Goal: Task Accomplishment & Management: Use online tool/utility

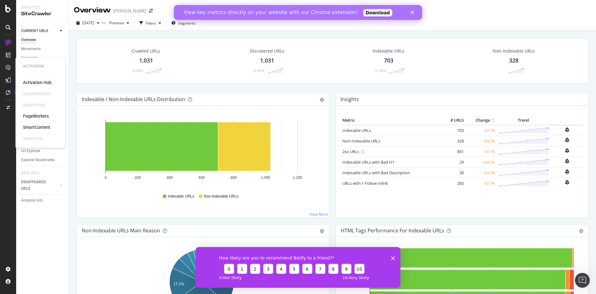
click at [33, 116] on div "PageWorkers" at bounding box center [36, 116] width 26 height 6
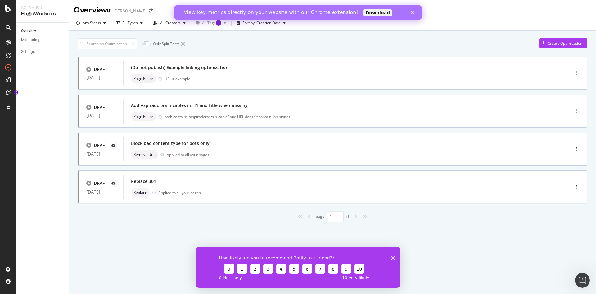
click at [411, 13] on icon "Fermer" at bounding box center [413, 13] width 4 height 4
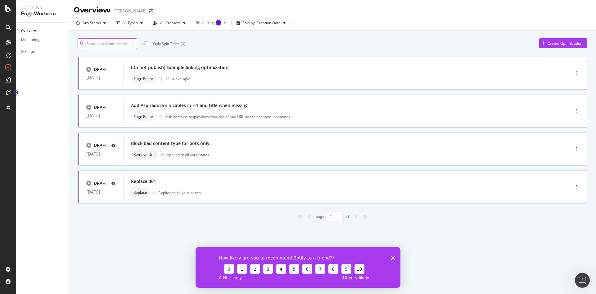
click at [116, 39] on input at bounding box center [108, 43] width 60 height 11
click at [552, 42] on div "Create Optimization" at bounding box center [565, 43] width 35 height 5
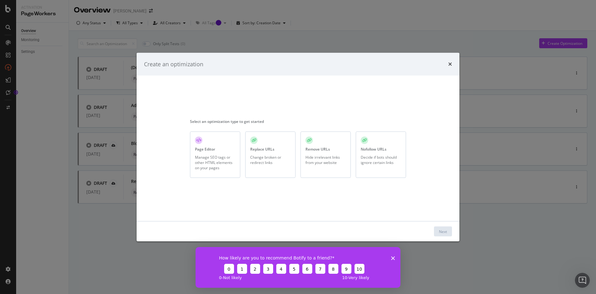
click at [283, 150] on div "Replace URLs Change broken or redirect links" at bounding box center [270, 154] width 50 height 46
click at [441, 233] on div "Next" at bounding box center [443, 230] width 8 height 5
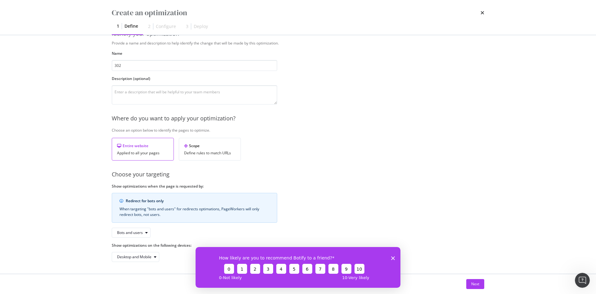
scroll to position [18, 0]
type input "302"
click at [333, 144] on div "Provide a name and description to help identify the change that will be made by…" at bounding box center [298, 150] width 373 height 221
click at [396, 259] on div "How likely are you to recommend Botify to a friend? 0 1 2 3 4 5 6 7 8 9 10 0 - …" at bounding box center [298, 266] width 205 height 41
click at [394, 256] on icon "Fermer l'enquête" at bounding box center [393, 258] width 4 height 4
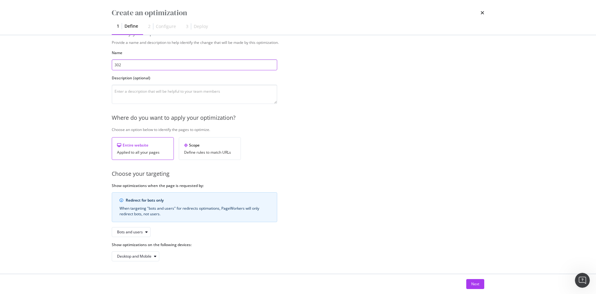
scroll to position [18, 0]
click at [473, 284] on div "Next" at bounding box center [476, 283] width 8 height 5
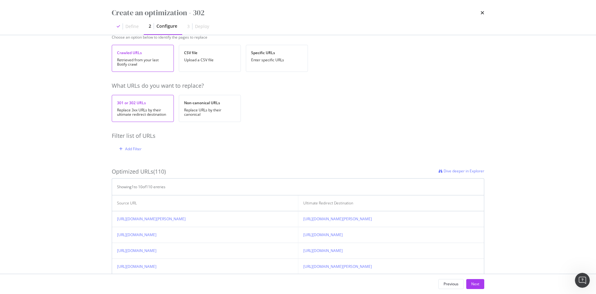
scroll to position [24, 0]
click at [131, 149] on div "Add Filter" at bounding box center [133, 148] width 16 height 5
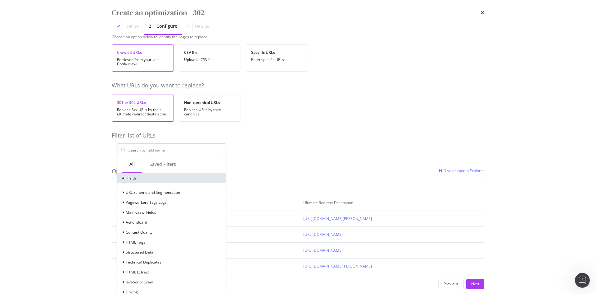
scroll to position [21, 0]
click at [139, 222] on span "HTML Tags" at bounding box center [136, 221] width 20 height 5
click at [157, 152] on input "modal" at bounding box center [176, 149] width 96 height 9
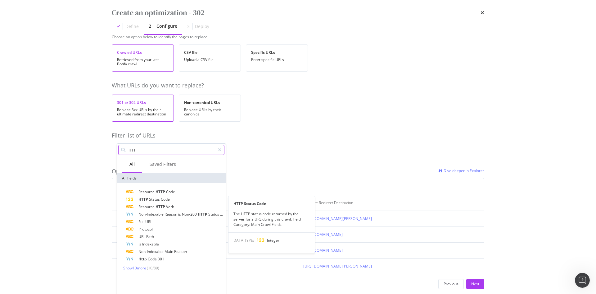
type input "HTT"
click at [172, 201] on div "HTTP Status Code" at bounding box center [175, 198] width 99 height 7
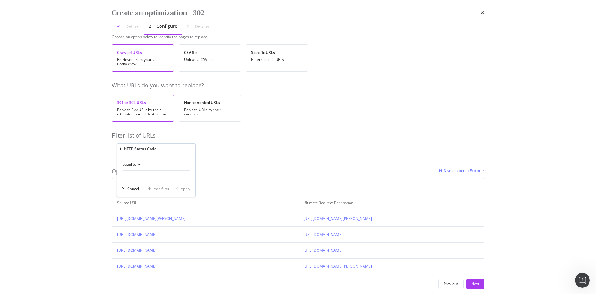
click at [158, 165] on div "Equal to" at bounding box center [156, 164] width 68 height 10
click at [161, 160] on div "Equal to" at bounding box center [156, 164] width 68 height 10
click at [138, 178] on input "modal" at bounding box center [156, 175] width 68 height 10
click at [133, 205] on span "302" at bounding box center [149, 203] width 51 height 5
type input "302"
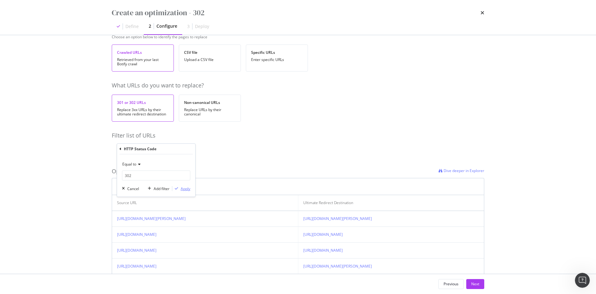
click at [184, 189] on div "Apply" at bounding box center [186, 188] width 10 height 5
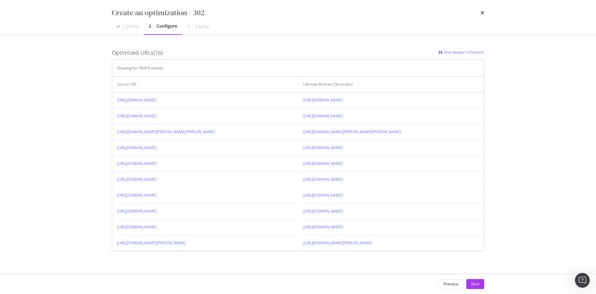
scroll to position [143, 0]
click at [476, 283] on div "Next" at bounding box center [476, 283] width 8 height 5
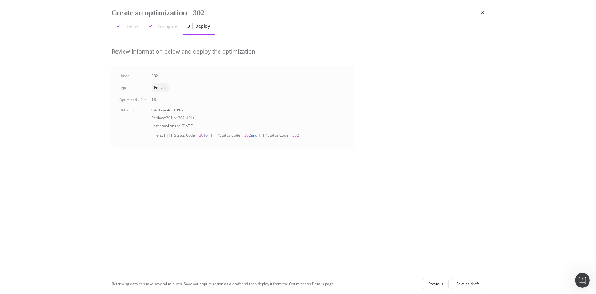
scroll to position [0, 0]
click at [474, 286] on div "Save as draft" at bounding box center [468, 283] width 23 height 5
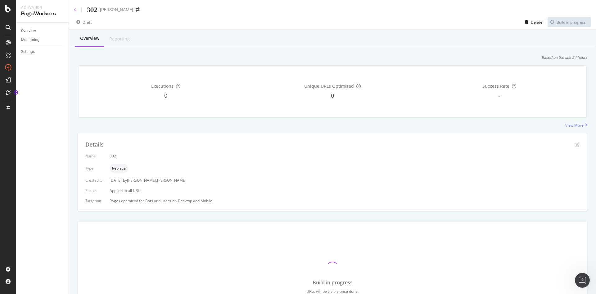
click at [75, 8] on icon at bounding box center [75, 10] width 2 height 4
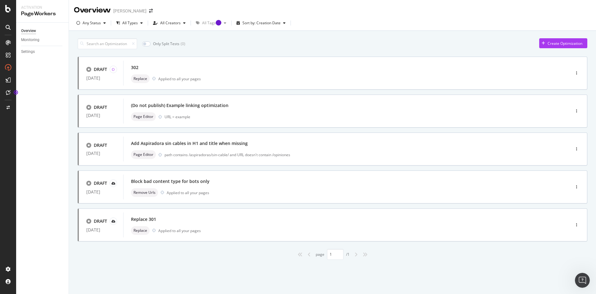
click at [552, 45] on div "Create Optimization" at bounding box center [565, 43] width 35 height 5
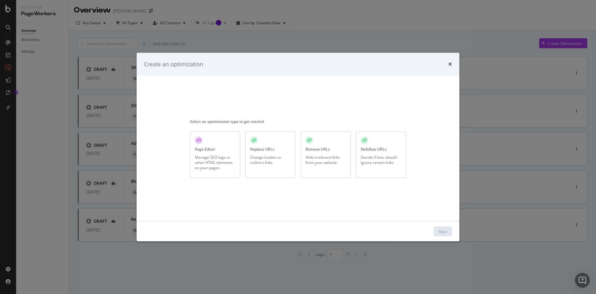
click at [330, 155] on div "Hide irrelevant links from your website" at bounding box center [326, 159] width 40 height 11
click at [443, 230] on div "Next" at bounding box center [443, 230] width 8 height 5
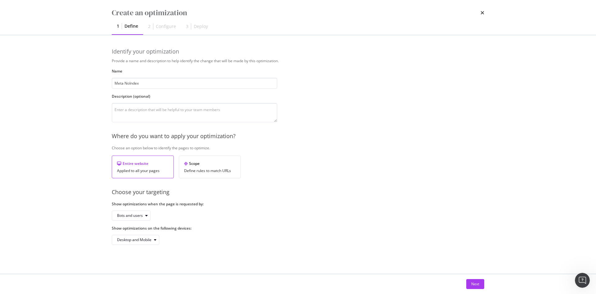
type input "Meta NoIndex"
click at [365, 111] on div "Provide a name and description to help identify the change that will be made by…" at bounding box center [298, 151] width 373 height 186
click at [479, 285] on div "Next" at bounding box center [476, 283] width 8 height 5
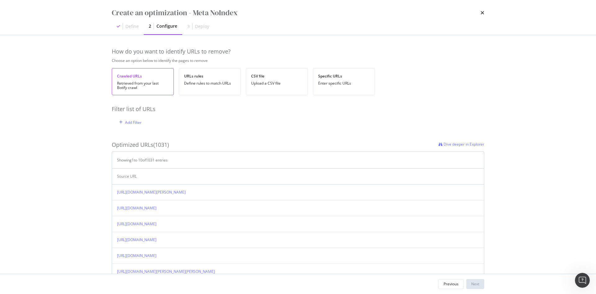
scroll to position [22, 0]
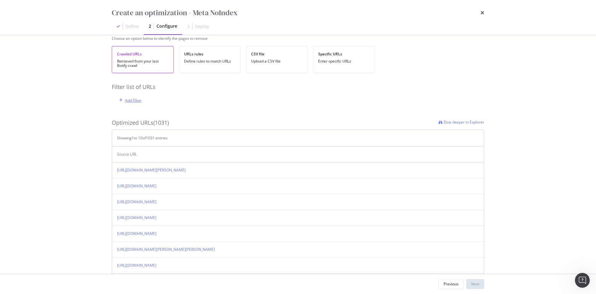
click at [130, 100] on div "Add Filter" at bounding box center [133, 100] width 16 height 5
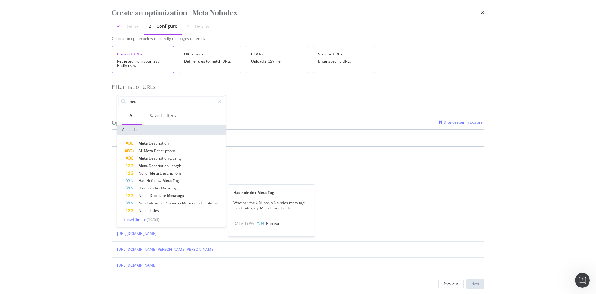
type input "meta"
click at [152, 187] on span "noindex" at bounding box center [153, 187] width 15 height 5
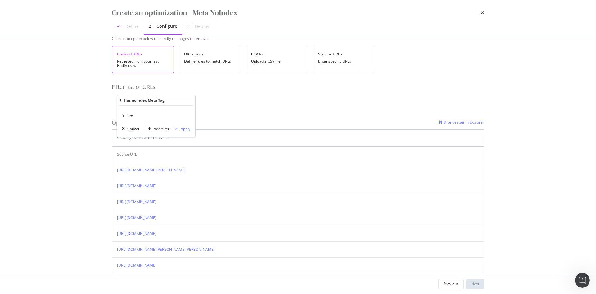
click at [185, 128] on div "Apply" at bounding box center [186, 128] width 10 height 5
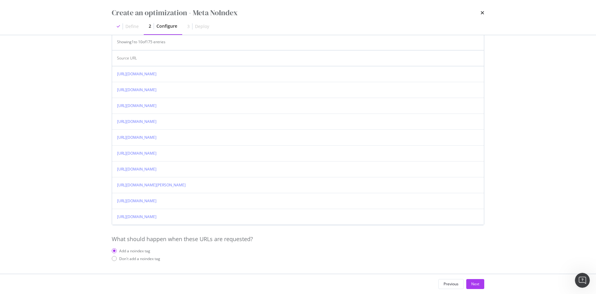
scroll to position [119, 0]
click at [135, 257] on div "Don't add a noindex tag" at bounding box center [139, 258] width 41 height 5
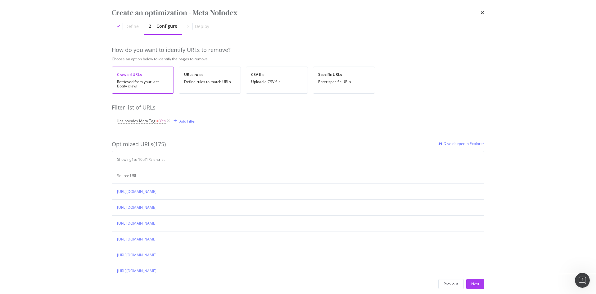
scroll to position [1, 0]
click at [461, 142] on span "Dive deeper in Explorer" at bounding box center [464, 143] width 41 height 5
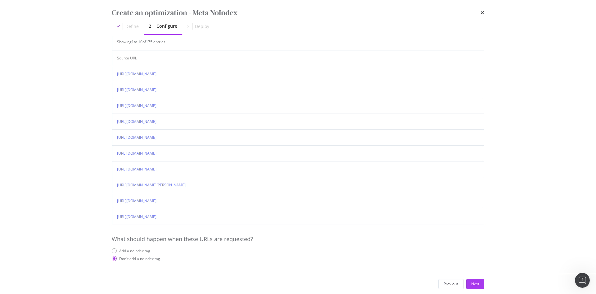
scroll to position [0, 0]
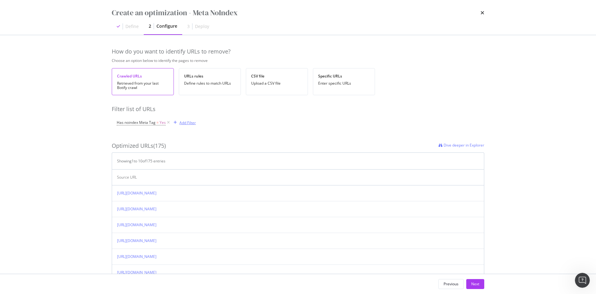
click at [187, 123] on div "Add Filter" at bounding box center [188, 122] width 16 height 5
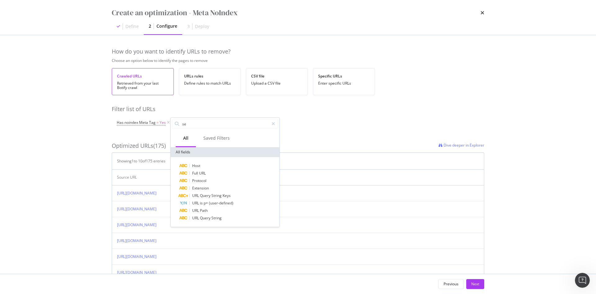
type input "s"
type input "U"
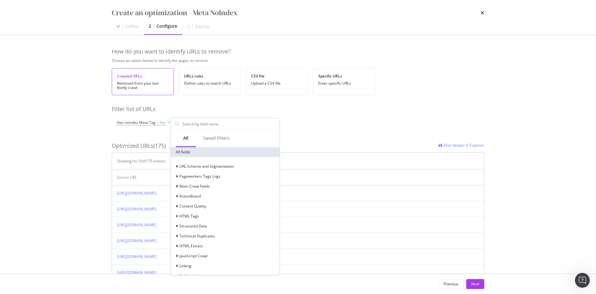
click at [221, 163] on div "URL Scheme and Segmentation" at bounding box center [203, 166] width 62 height 6
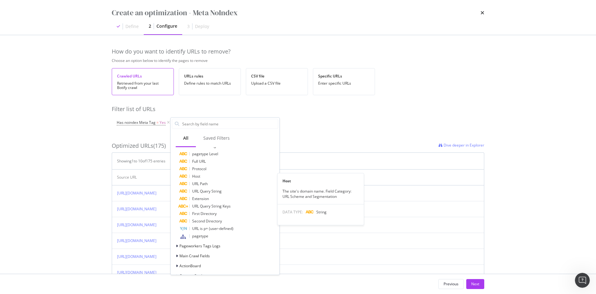
scroll to position [21, 0]
click at [197, 235] on span "pagetype" at bounding box center [200, 235] width 16 height 5
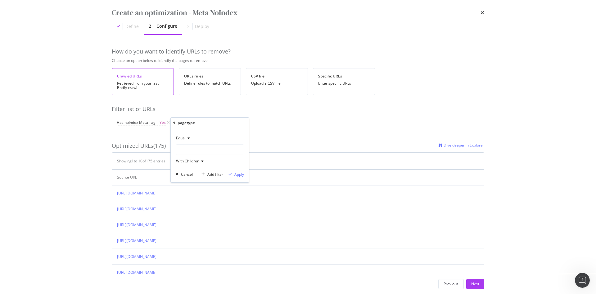
click at [199, 147] on div "modal" at bounding box center [210, 149] width 68 height 10
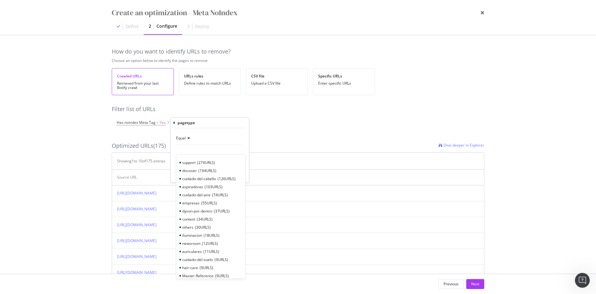
scroll to position [0, 0]
click at [192, 198] on div "cuidado-del-aire 74 URLS" at bounding box center [211, 194] width 66 height 8
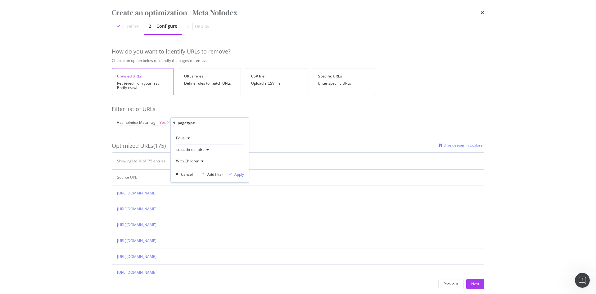
click at [198, 160] on span "With Children" at bounding box center [187, 160] width 23 height 5
click at [239, 172] on div "Apply" at bounding box center [240, 173] width 10 height 5
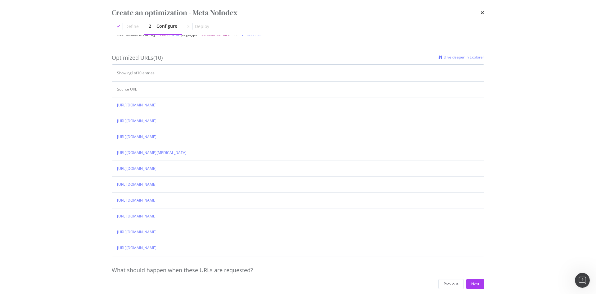
scroll to position [119, 0]
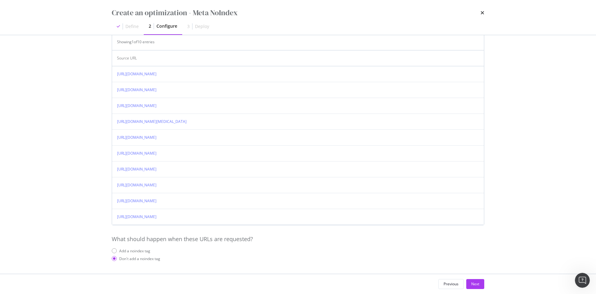
click at [457, 282] on div "Previous" at bounding box center [451, 283] width 15 height 5
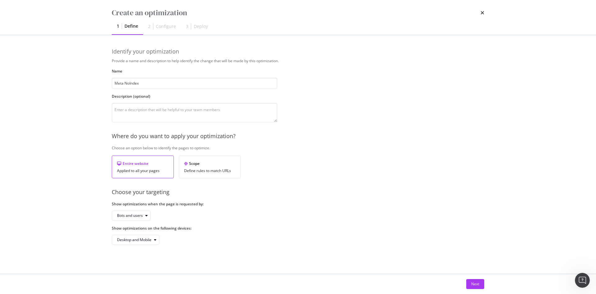
click at [457, 282] on div "Next" at bounding box center [298, 284] width 373 height 10
click at [484, 14] on icon "times" at bounding box center [483, 12] width 4 height 5
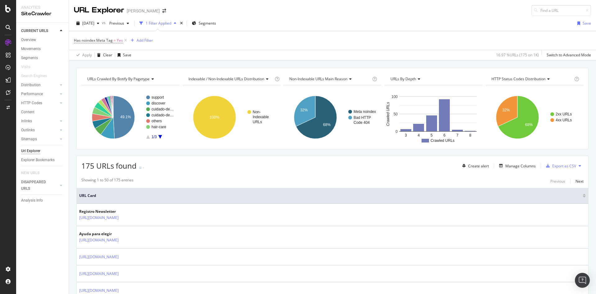
click at [160, 136] on icon "A chart." at bounding box center [160, 137] width 4 height 4
click at [146, 136] on rect "A chart." at bounding box center [160, 116] width 28 height 43
click at [148, 138] on icon "A chart." at bounding box center [148, 137] width 4 height 4
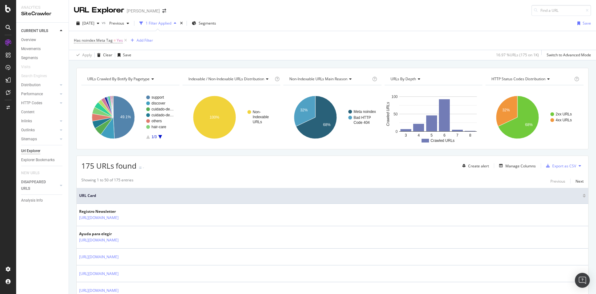
click at [159, 137] on rect "A chart." at bounding box center [160, 116] width 28 height 43
click at [161, 135] on icon "A chart." at bounding box center [160, 137] width 4 height 4
click at [149, 137] on icon "A chart." at bounding box center [148, 137] width 4 height 4
